Goal: Find specific page/section: Find specific page/section

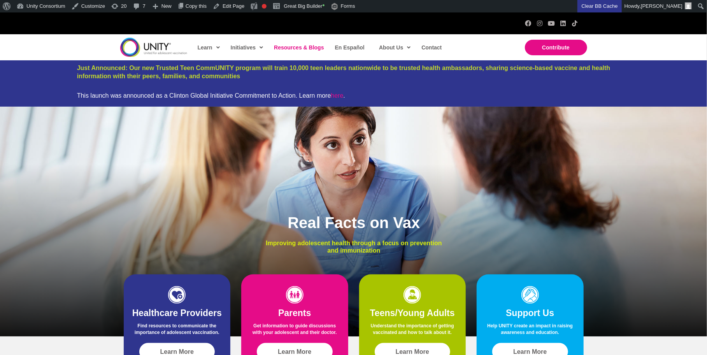
click at [293, 51] on link "Resources & Blogs" at bounding box center [298, 48] width 57 height 18
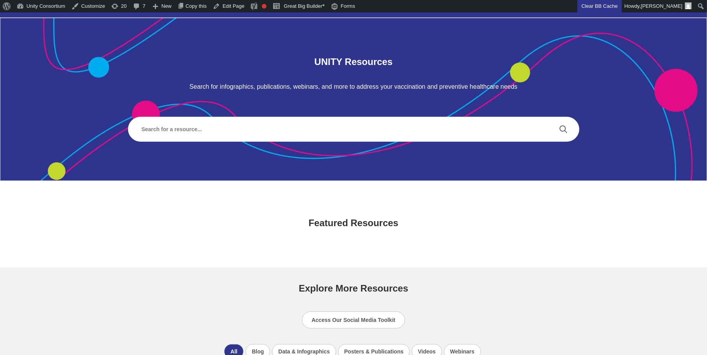
scroll to position [193, 0]
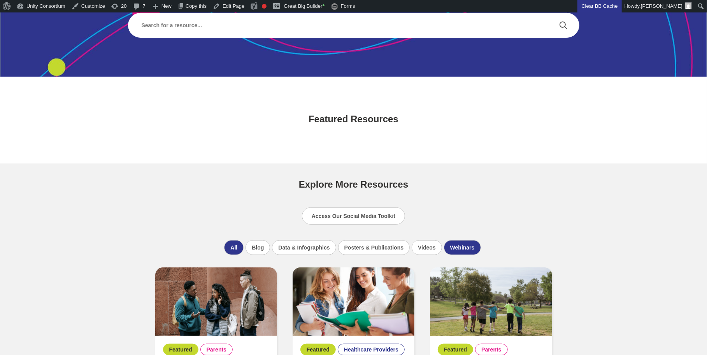
click at [445, 242] on li "Webinars" at bounding box center [462, 247] width 37 height 15
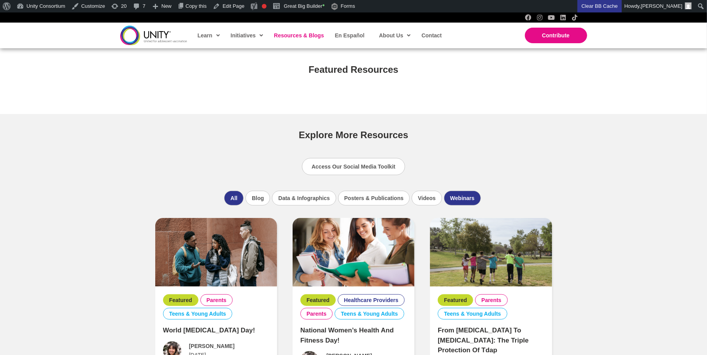
scroll to position [289, 0]
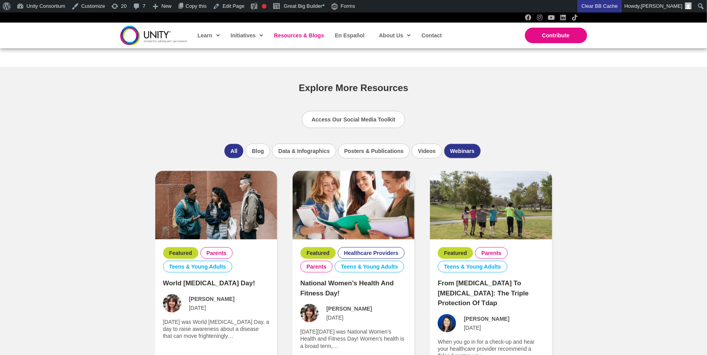
click at [454, 144] on li "Webinars" at bounding box center [462, 151] width 37 height 15
click at [454, 148] on li "Webinars" at bounding box center [462, 151] width 37 height 15
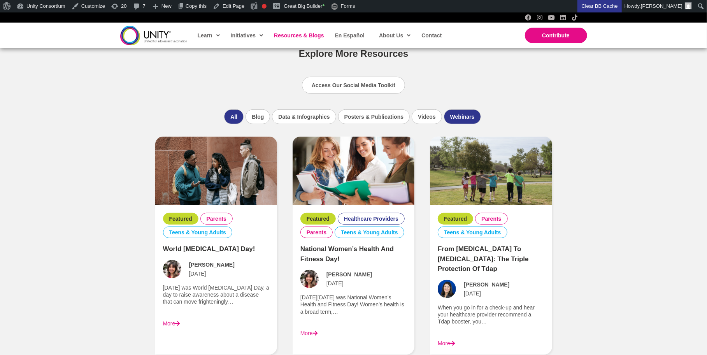
scroll to position [328, 0]
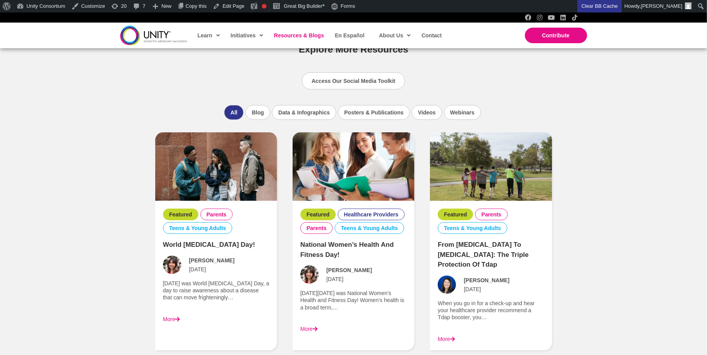
click at [608, 97] on div "UNITY Resources Search for infographics, publications, webinars, and more to ad…" at bounding box center [353, 330] width 707 height 1103
click at [464, 112] on li "Webinars" at bounding box center [462, 112] width 37 height 15
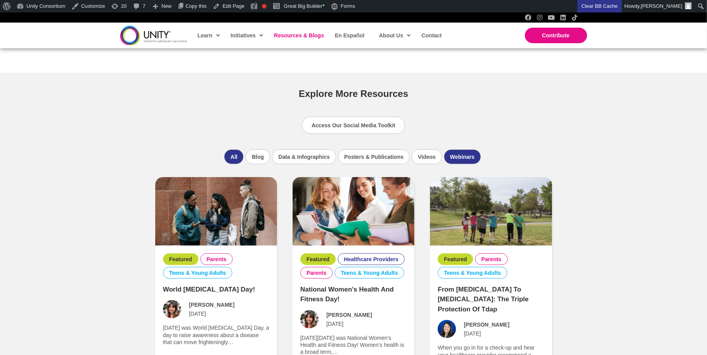
scroll to position [490, 0]
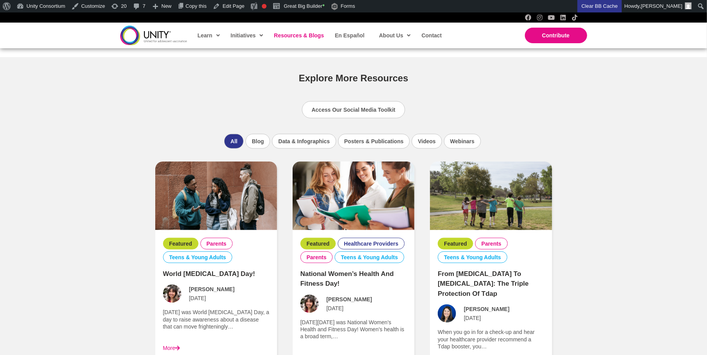
click at [460, 138] on li "Webinars" at bounding box center [462, 141] width 37 height 15
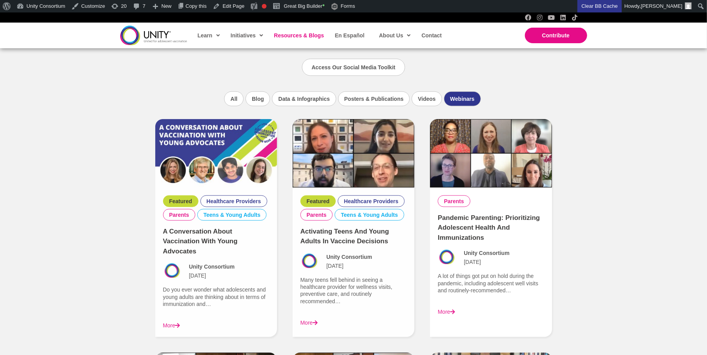
scroll to position [538, 0]
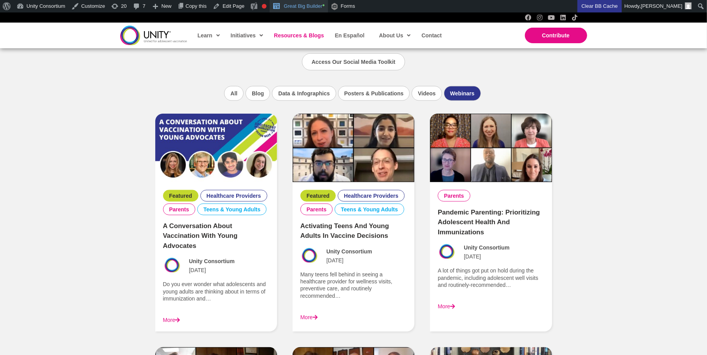
click at [321, 8] on link "Great Big Builder •" at bounding box center [299, 6] width 58 height 12
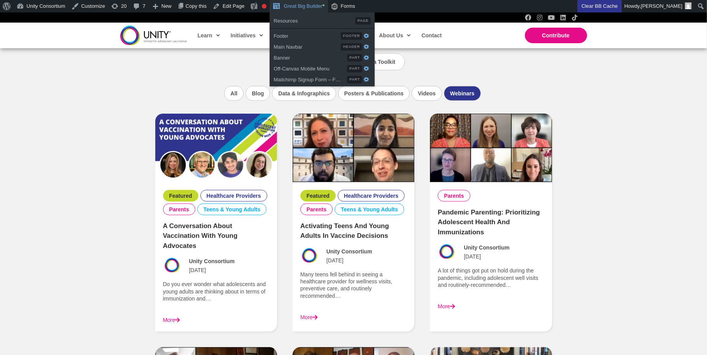
click at [316, 5] on link "Great Big Builder •" at bounding box center [299, 6] width 58 height 12
click at [314, 19] on span "Resources" at bounding box center [314, 20] width 82 height 10
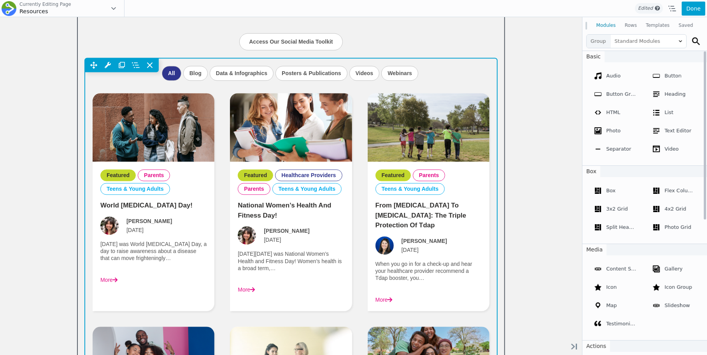
scroll to position [1089, 0]
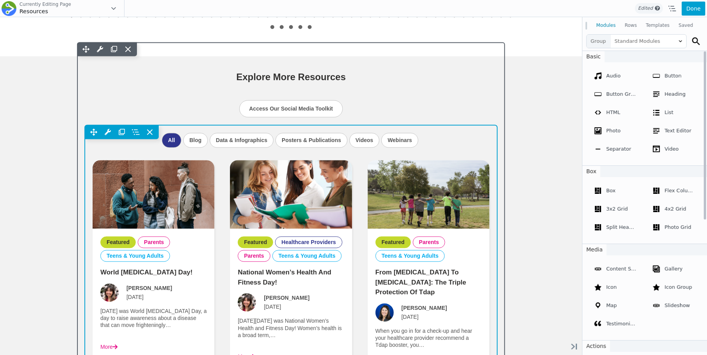
click at [390, 135] on div "Move Up Move Down Content Grid Settings Copy Content Grid Settings Paste Conten…" at bounding box center [291, 131] width 412 height 14
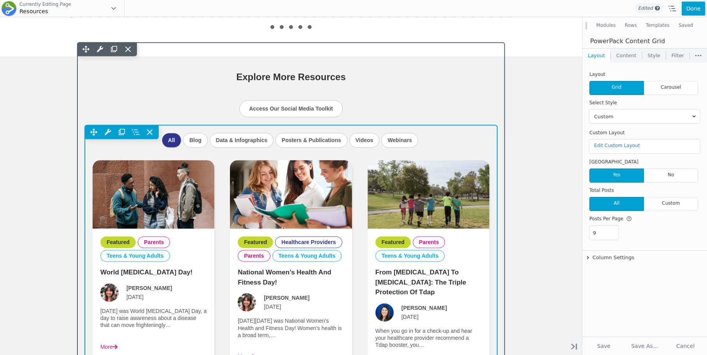
click at [398, 136] on div "Move Up Move Down Content Grid Settings Copy Content Grid Settings Paste Conten…" at bounding box center [291, 131] width 412 height 14
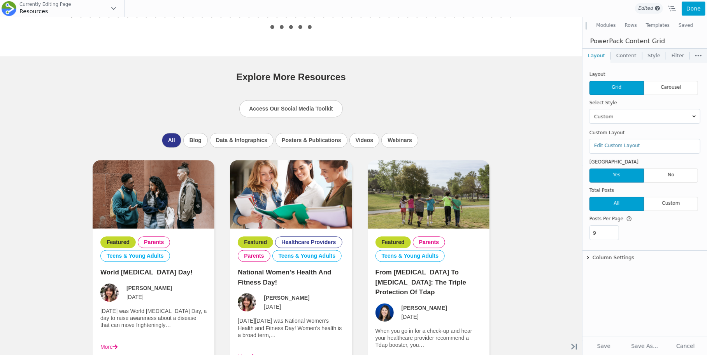
click at [627, 58] on link "Content" at bounding box center [626, 56] width 31 height 14
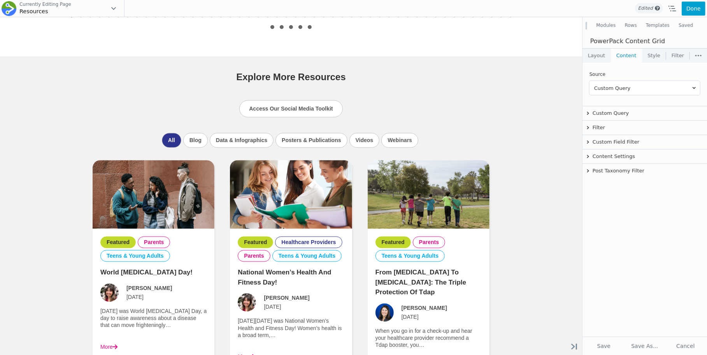
click at [597, 52] on link "Layout" at bounding box center [596, 56] width 28 height 14
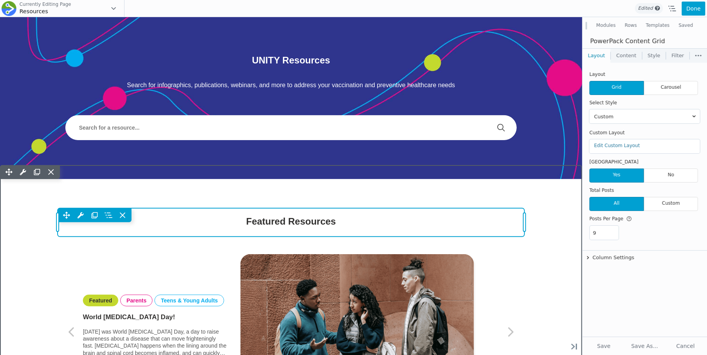
scroll to position [0, 0]
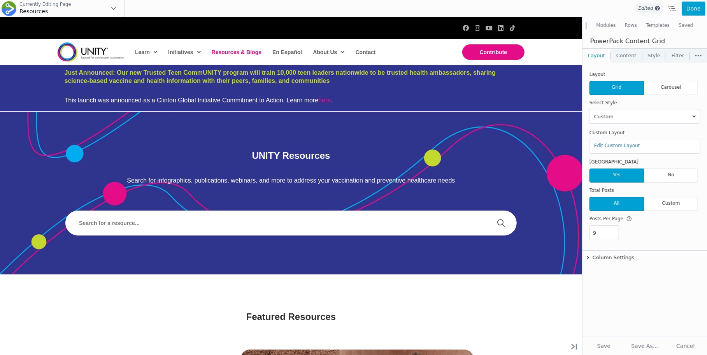
click at [253, 50] on span "Resources & Blogs" at bounding box center [237, 52] width 50 height 6
click at [698, 7] on button "Done" at bounding box center [694, 9] width 24 height 14
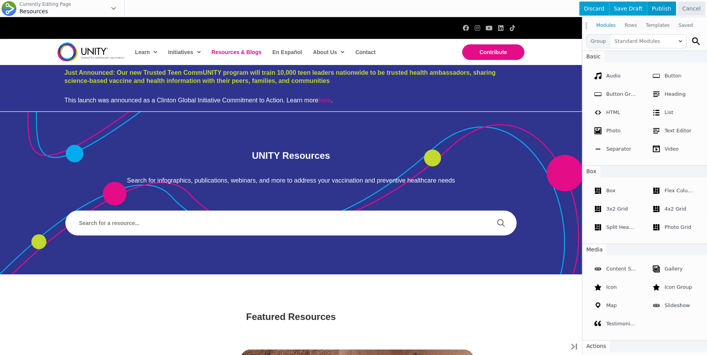
click at [656, 9] on span "Publish" at bounding box center [661, 9] width 29 height 14
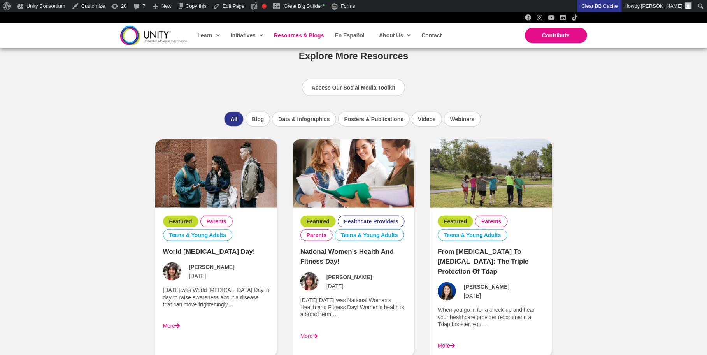
scroll to position [525, 0]
